Goal: Information Seeking & Learning: Find specific fact

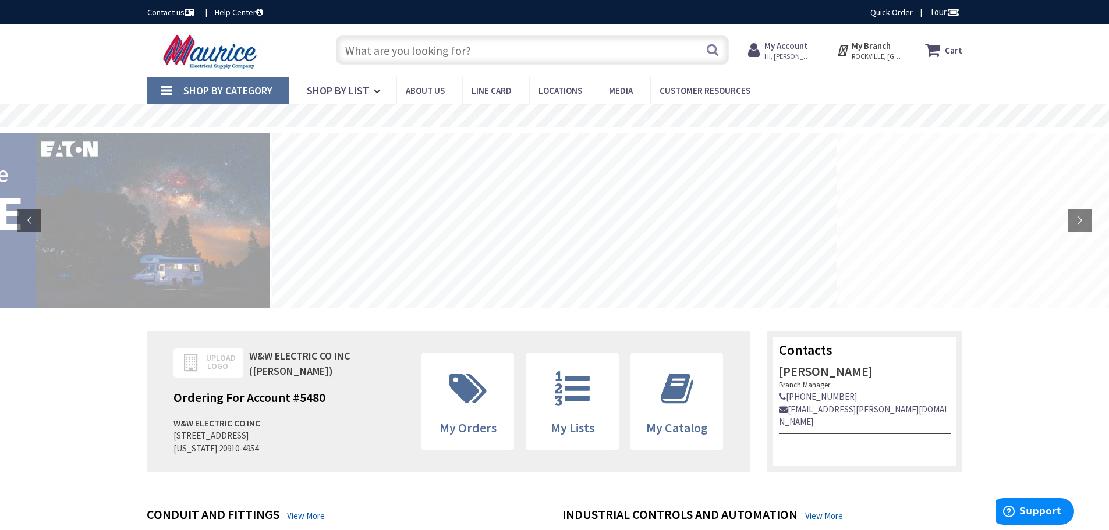
click at [484, 50] on input "text" at bounding box center [532, 50] width 393 height 29
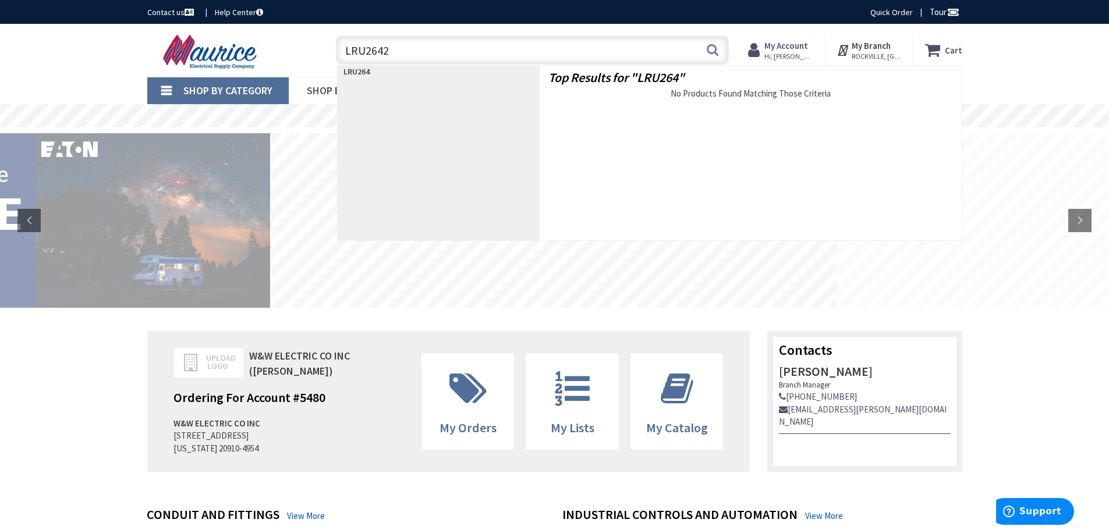
type input "LRU2642R"
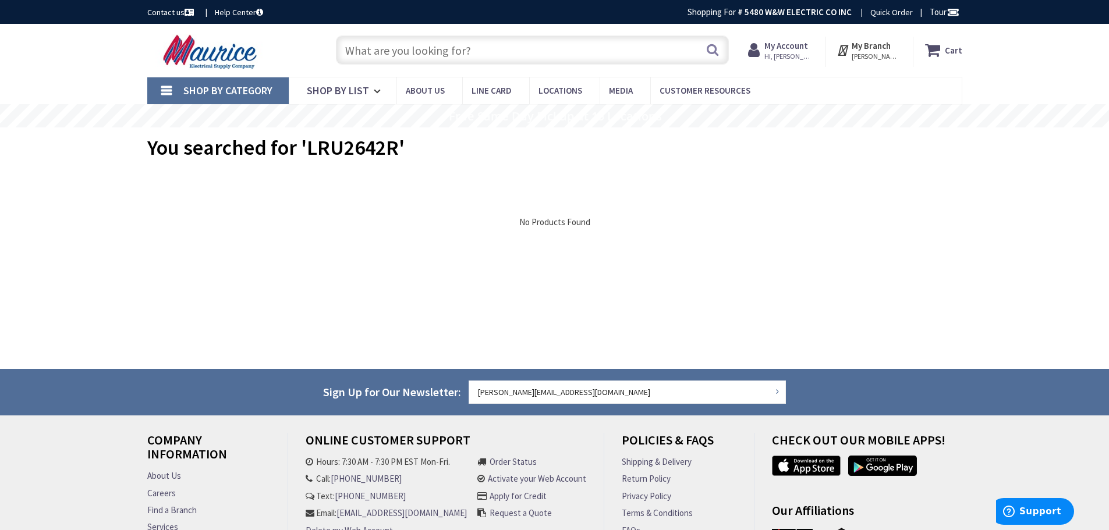
click at [483, 50] on input "text" at bounding box center [532, 50] width 393 height 29
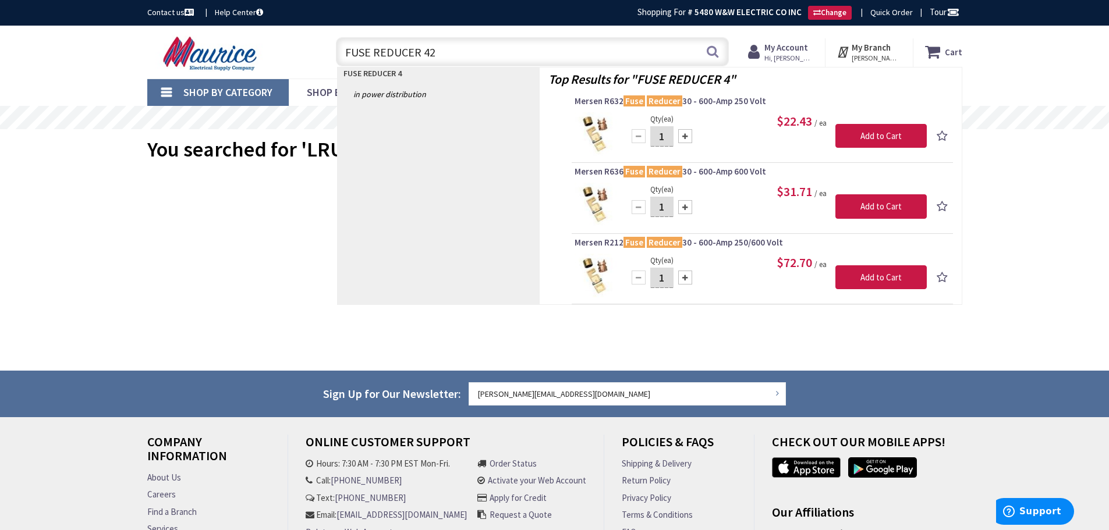
type input "FUSE REDUCER 422"
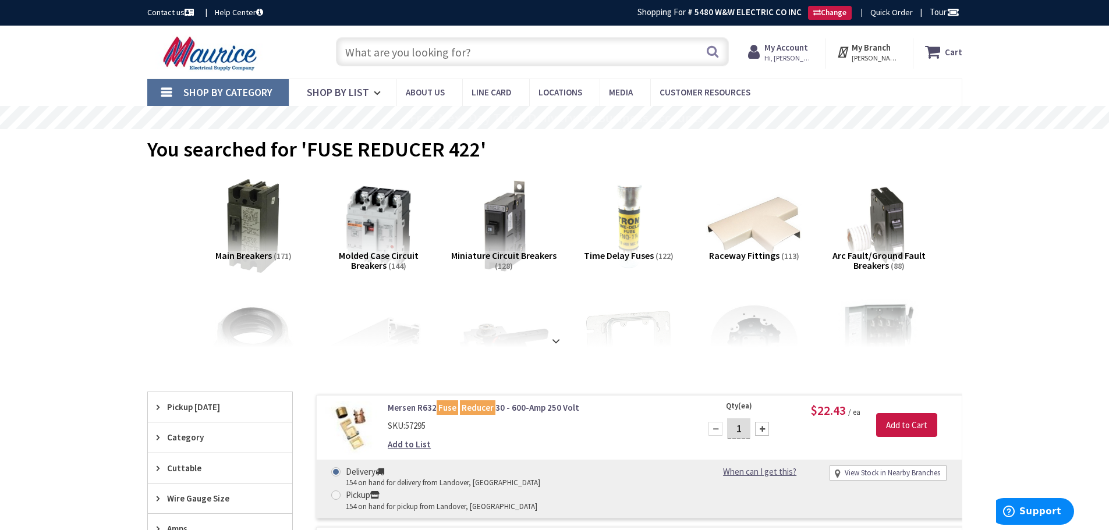
click at [425, 55] on input "text" at bounding box center [532, 51] width 393 height 29
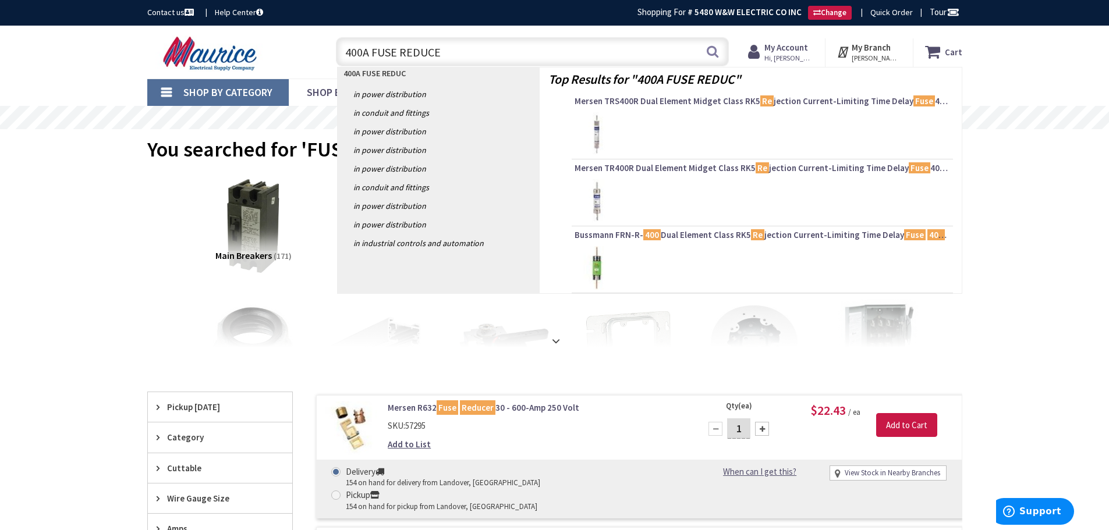
type input "400A FUSE REDUCER"
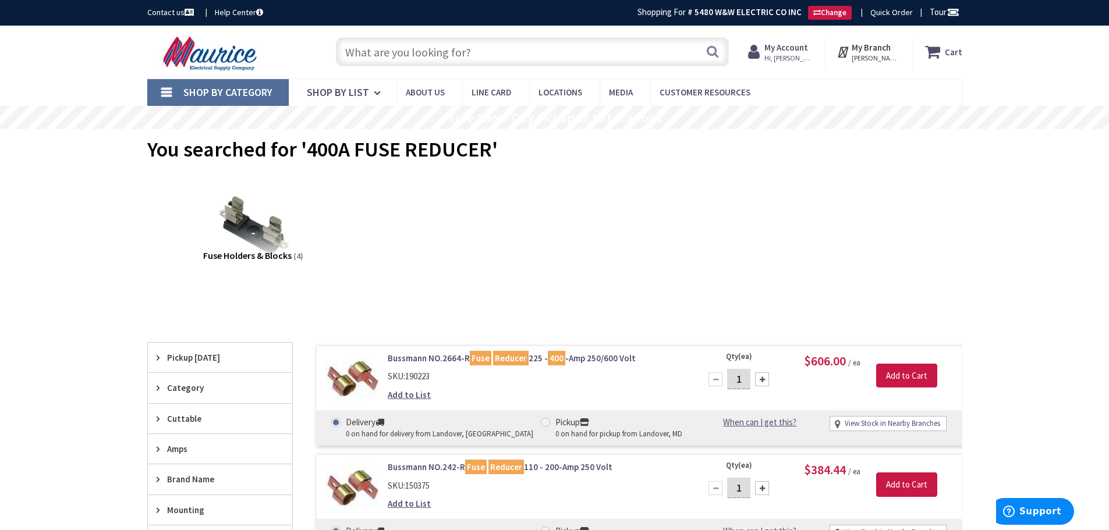
click at [511, 53] on input "text" at bounding box center [532, 51] width 393 height 29
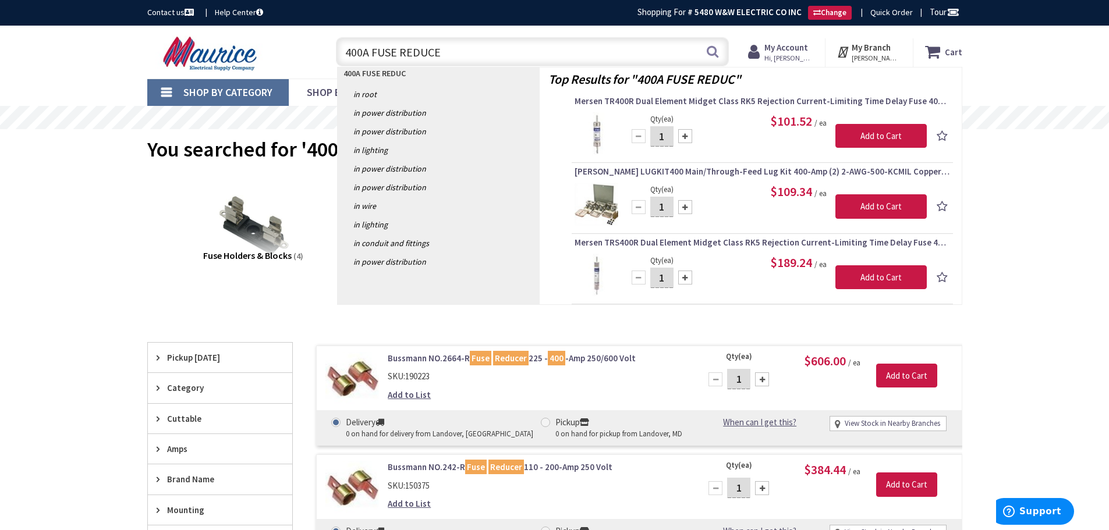
type input "400A FUSE REDUCER"
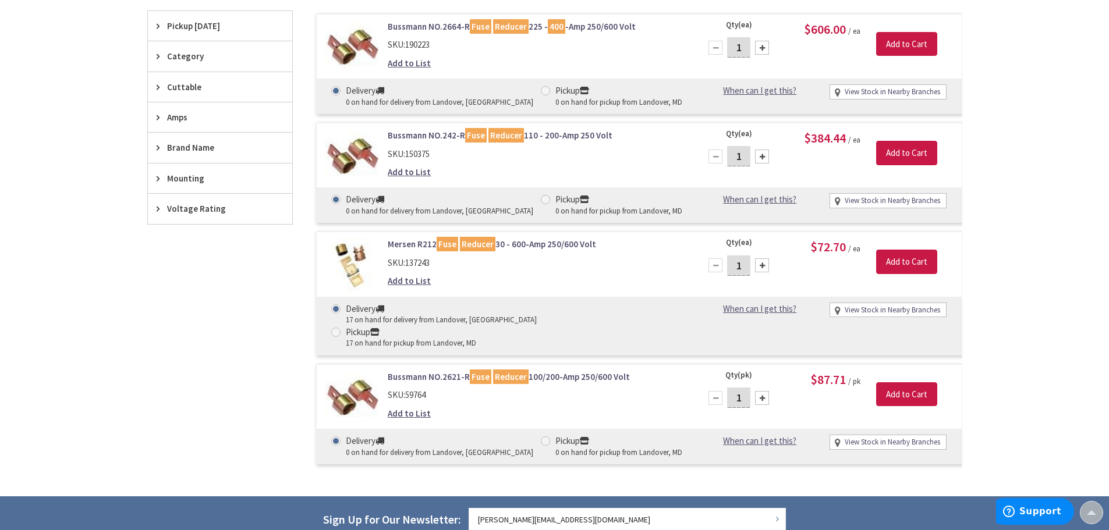
scroll to position [351, 0]
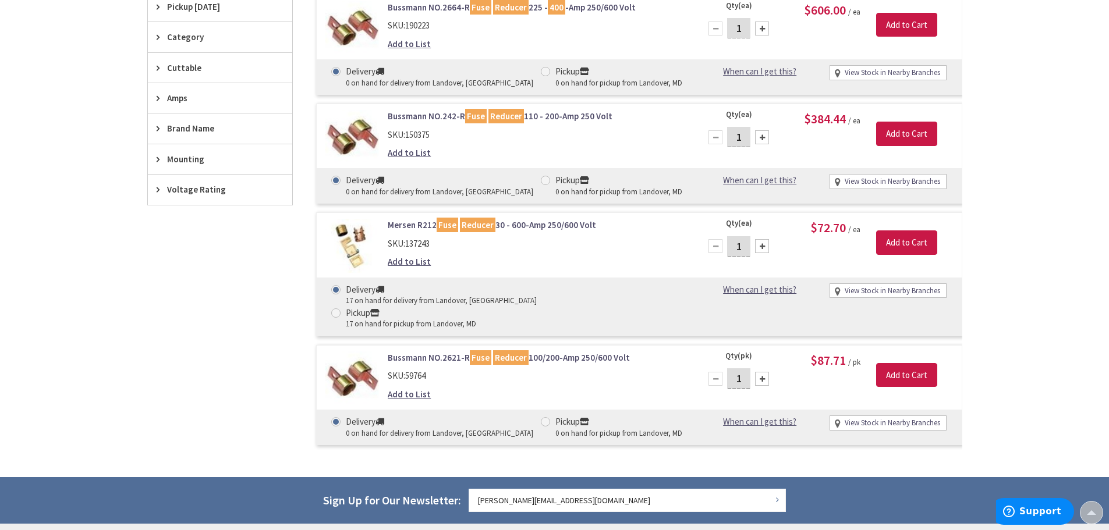
click at [530, 229] on link "Mersen R212 Fuse Reducer 30 - 600-Amp 250/600 Volt" at bounding box center [536, 225] width 296 height 12
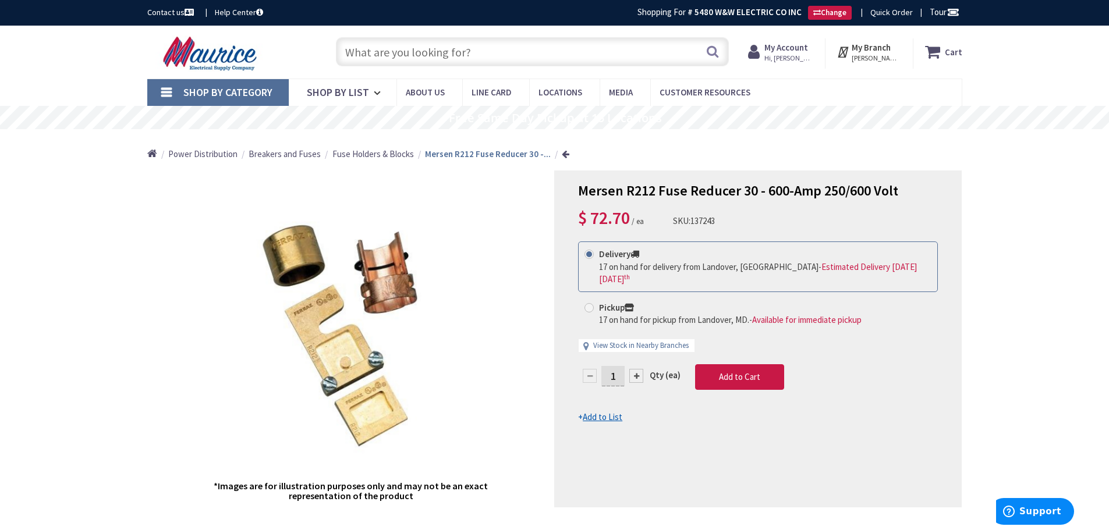
click at [463, 51] on input "text" at bounding box center [532, 51] width 393 height 29
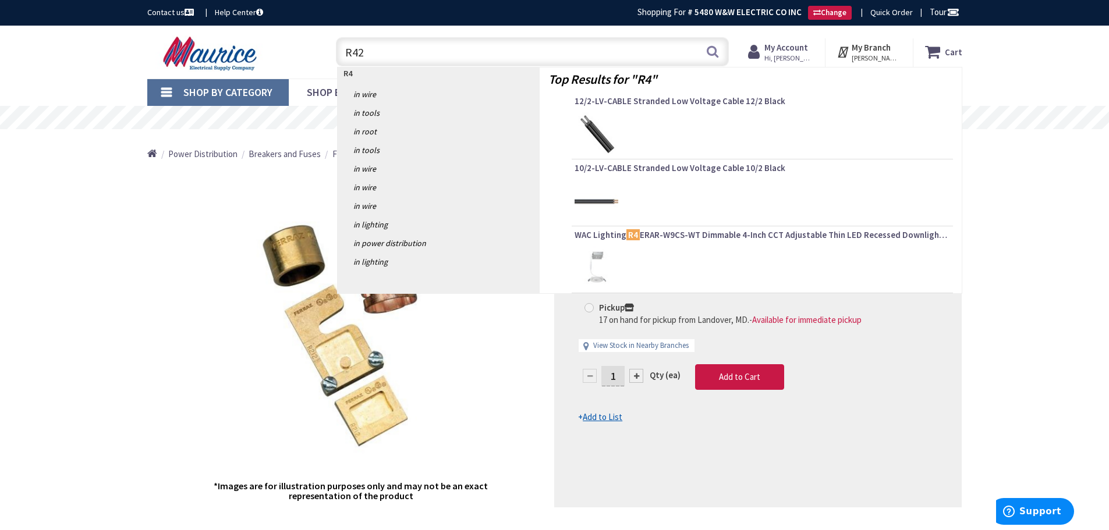
type input "R422"
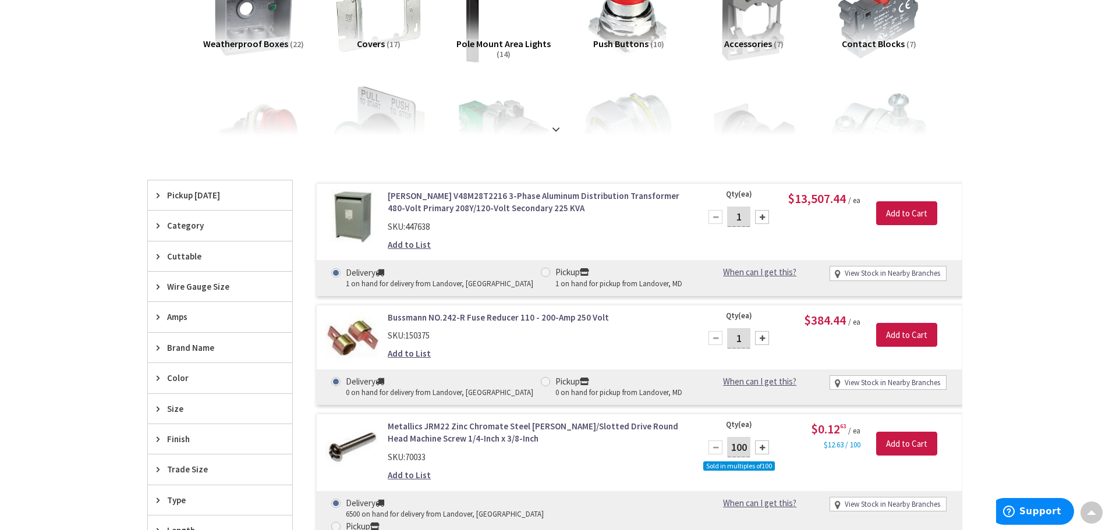
scroll to position [233, 0]
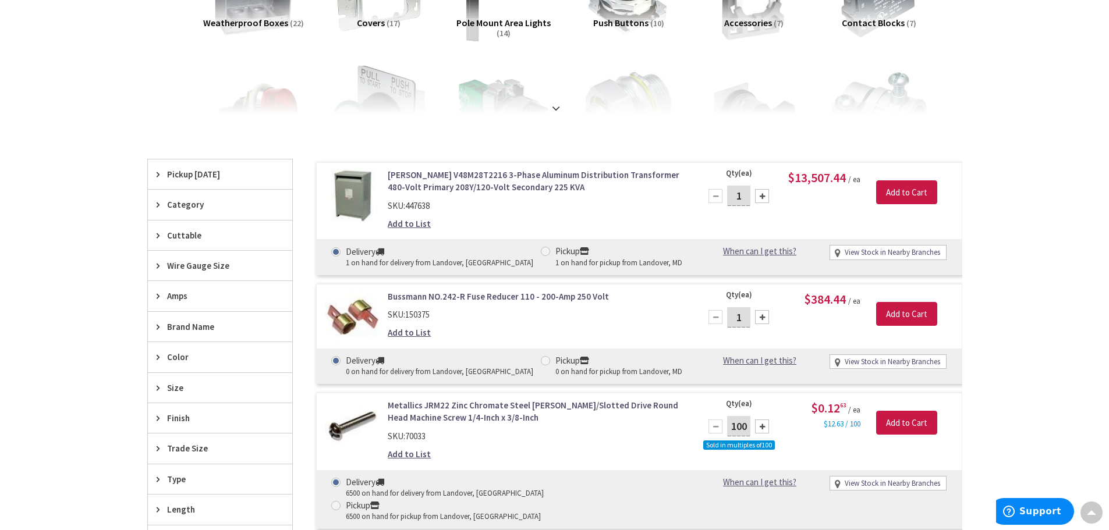
click at [465, 298] on link "Bussmann NO.242-R Fuse Reducer 110 - 200-Amp 250 Volt" at bounding box center [536, 297] width 296 height 12
